Goal: Navigation & Orientation: Understand site structure

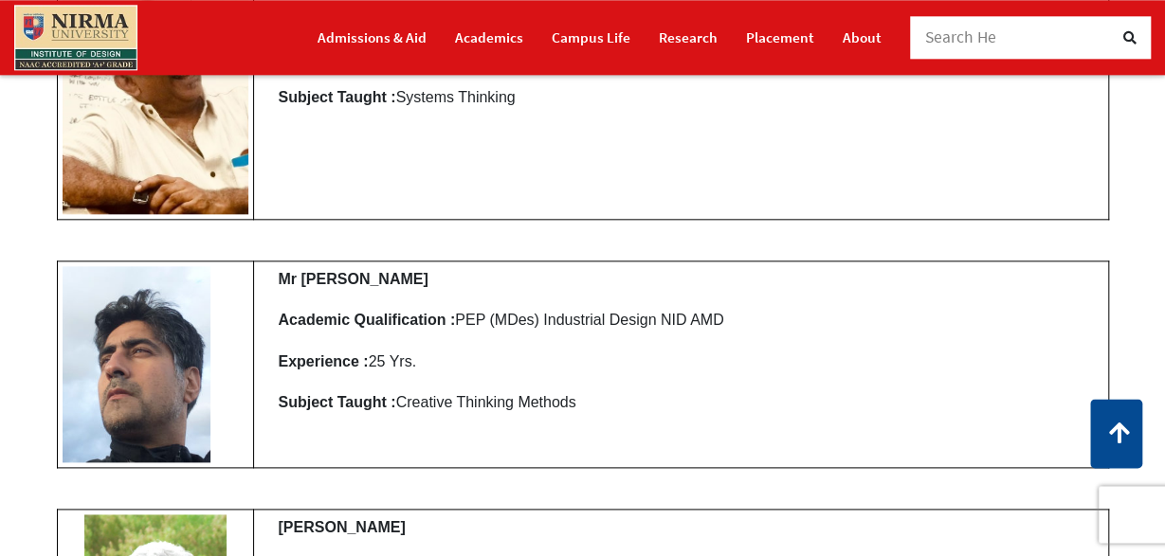
scroll to position [956, 0]
click at [502, 46] on link "Academics" at bounding box center [489, 37] width 68 height 33
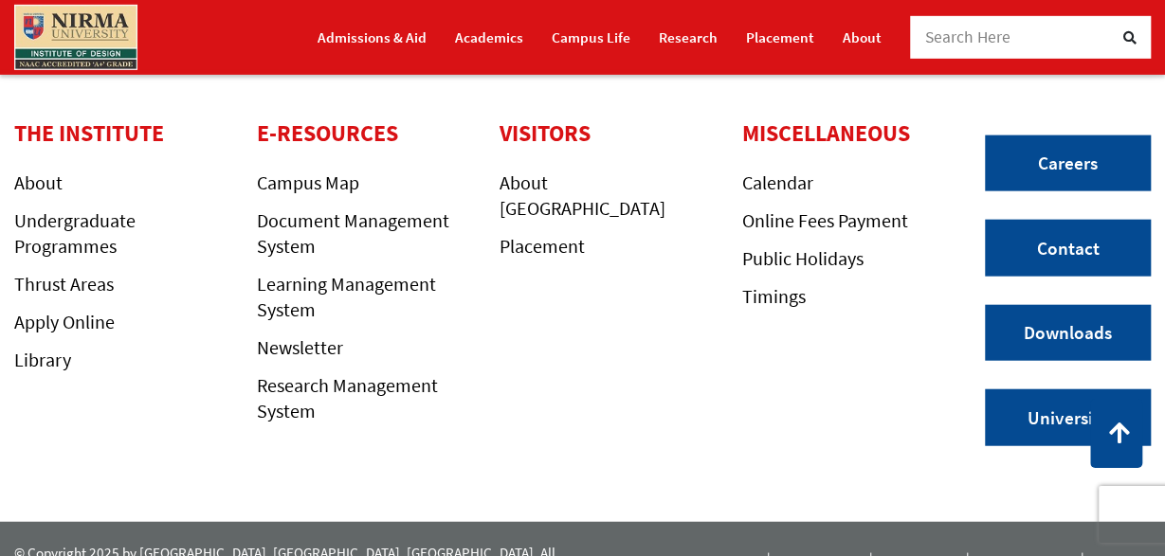
scroll to position [2092, 0]
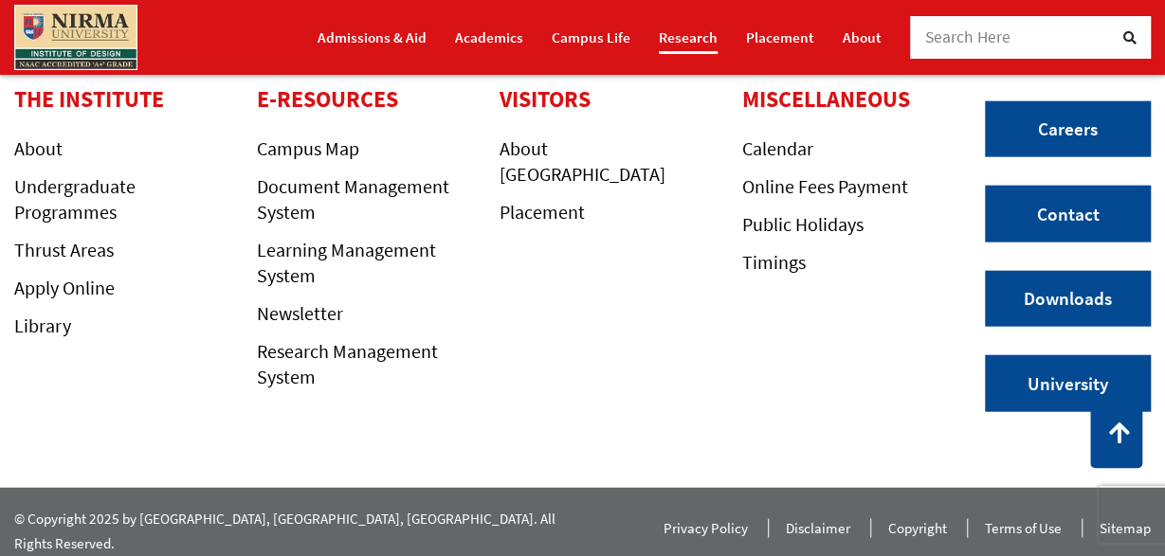
click at [686, 44] on link "Research" at bounding box center [688, 37] width 59 height 33
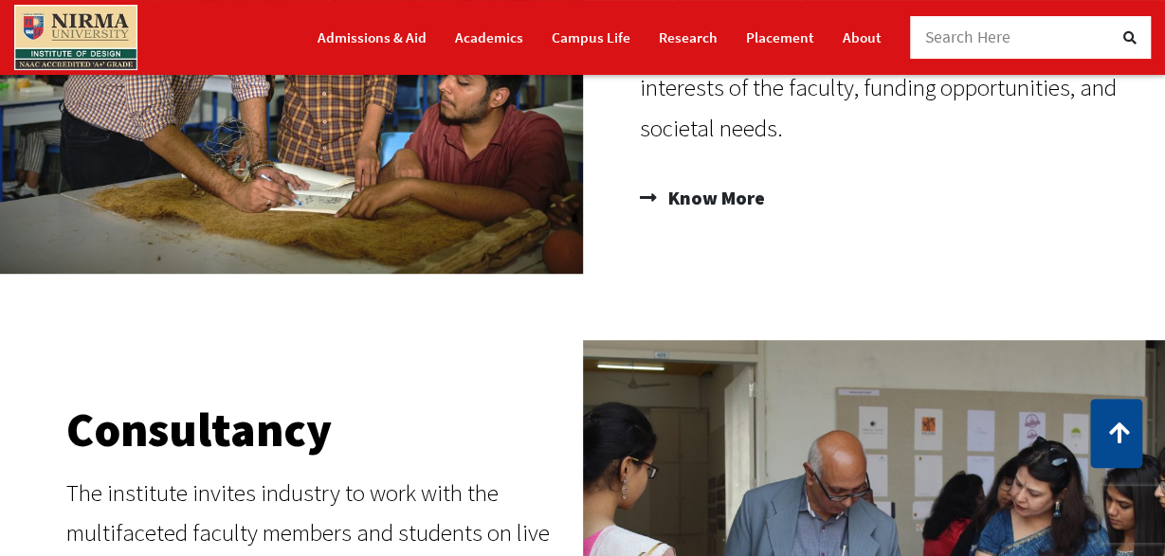
scroll to position [399, 0]
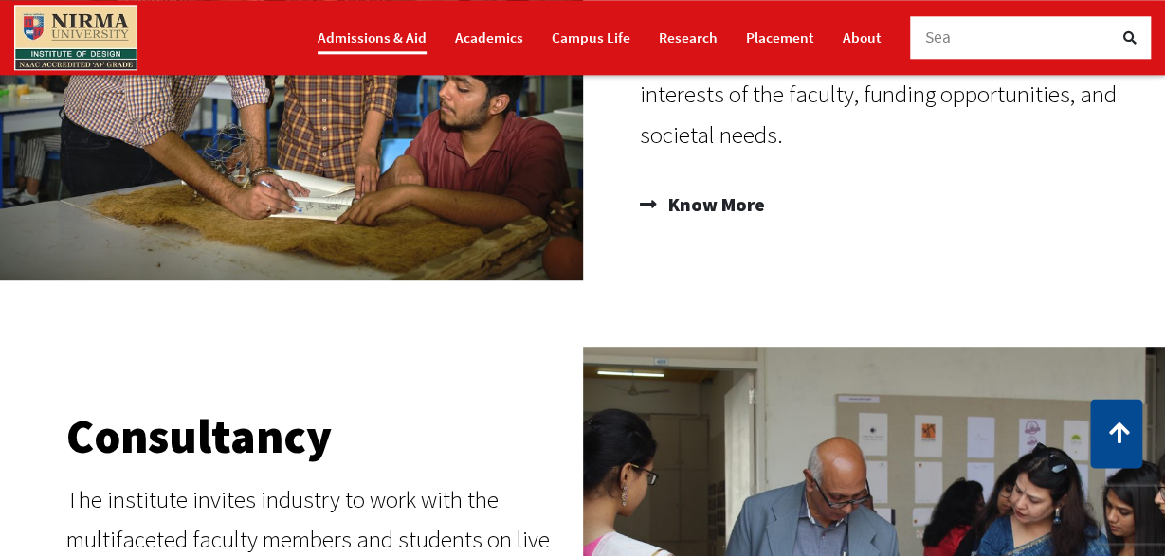
click at [346, 32] on link "Admissions & Aid" at bounding box center [372, 37] width 109 height 33
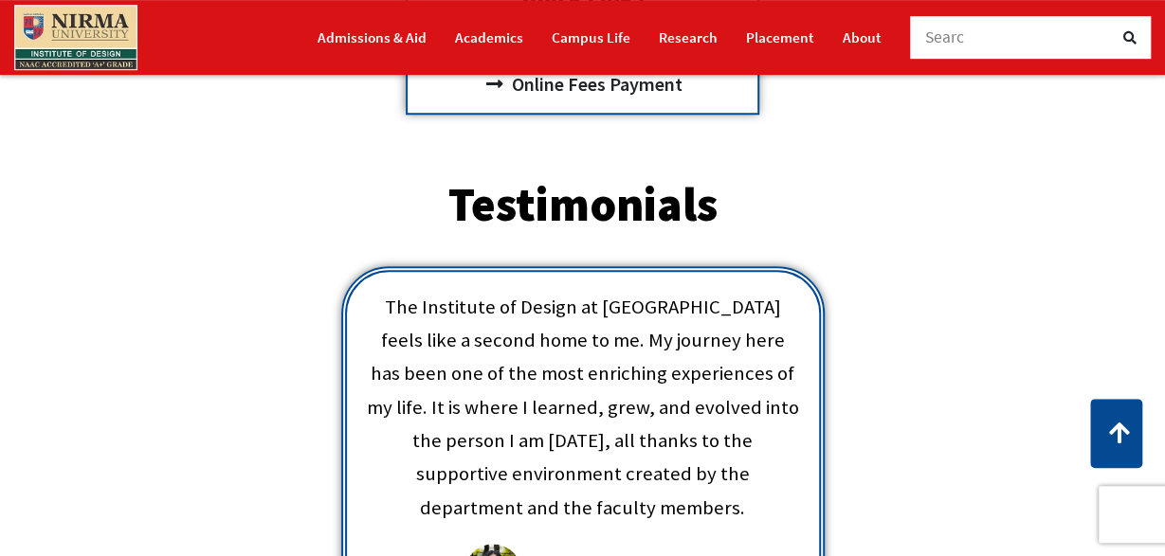
scroll to position [801, 0]
